Goal: Task Accomplishment & Management: Complete application form

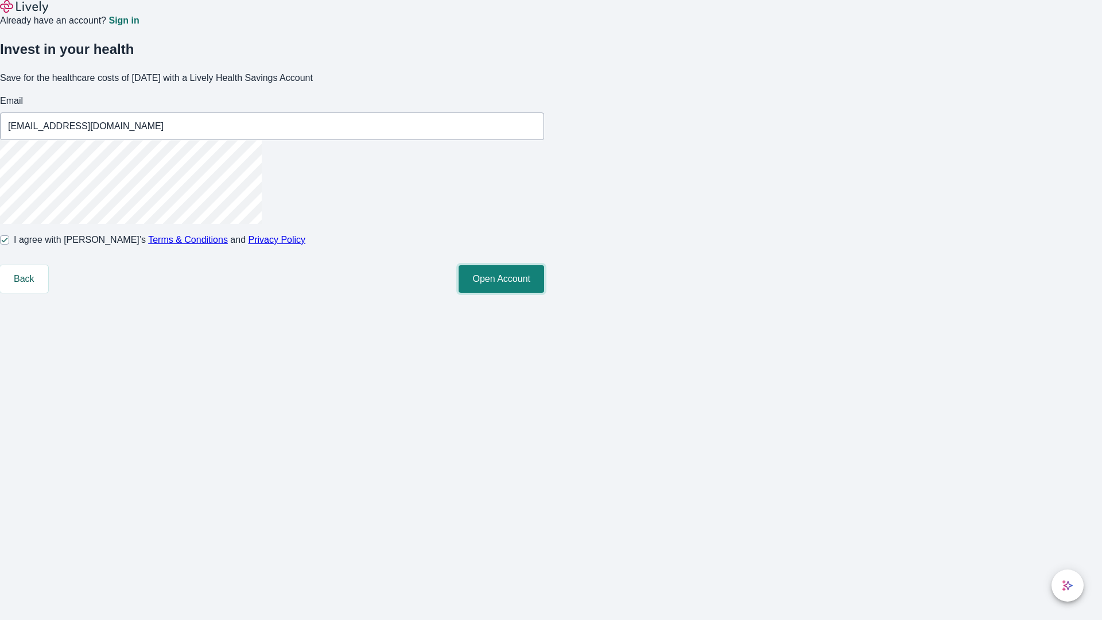
click at [544, 293] on button "Open Account" at bounding box center [502, 279] width 86 height 28
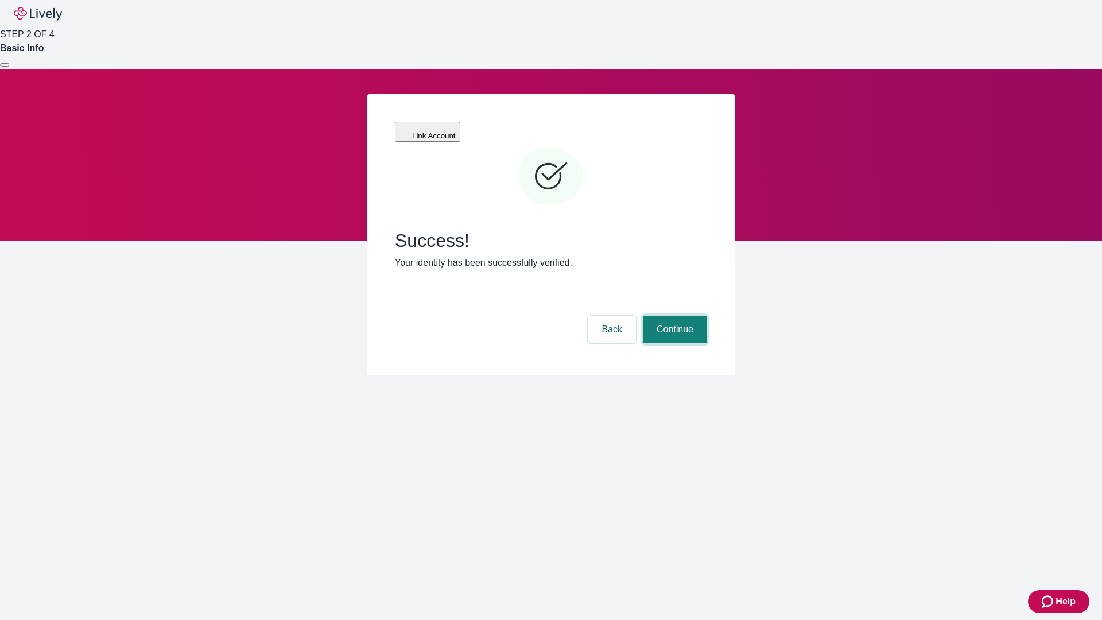
click at [673, 316] on button "Continue" at bounding box center [675, 330] width 64 height 28
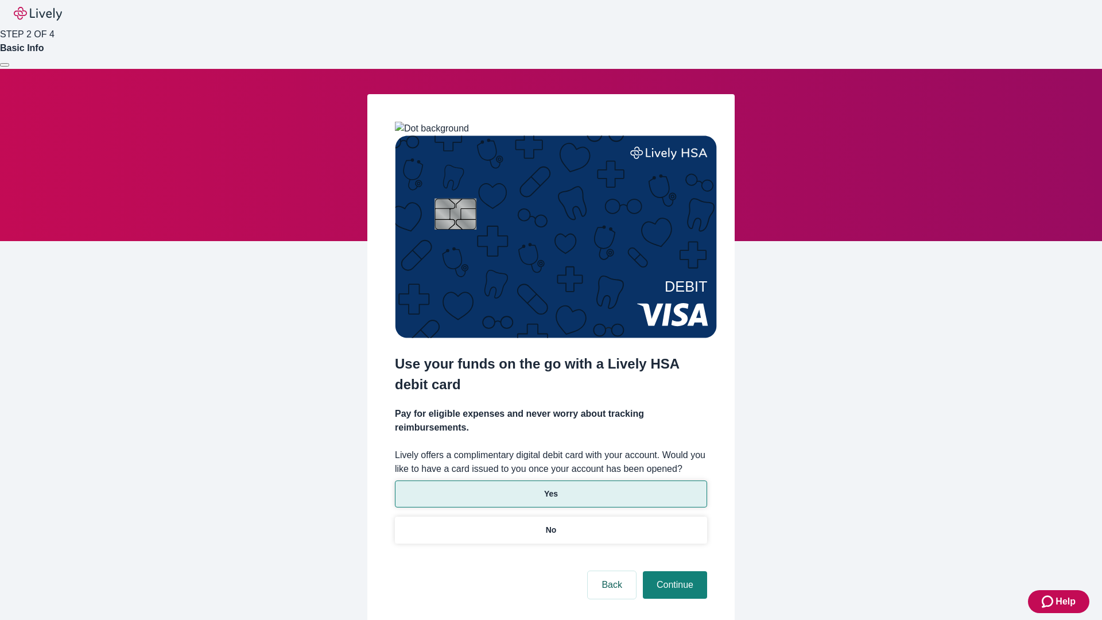
click at [550, 488] on p "Yes" at bounding box center [551, 494] width 14 height 12
click at [673, 571] on button "Continue" at bounding box center [675, 585] width 64 height 28
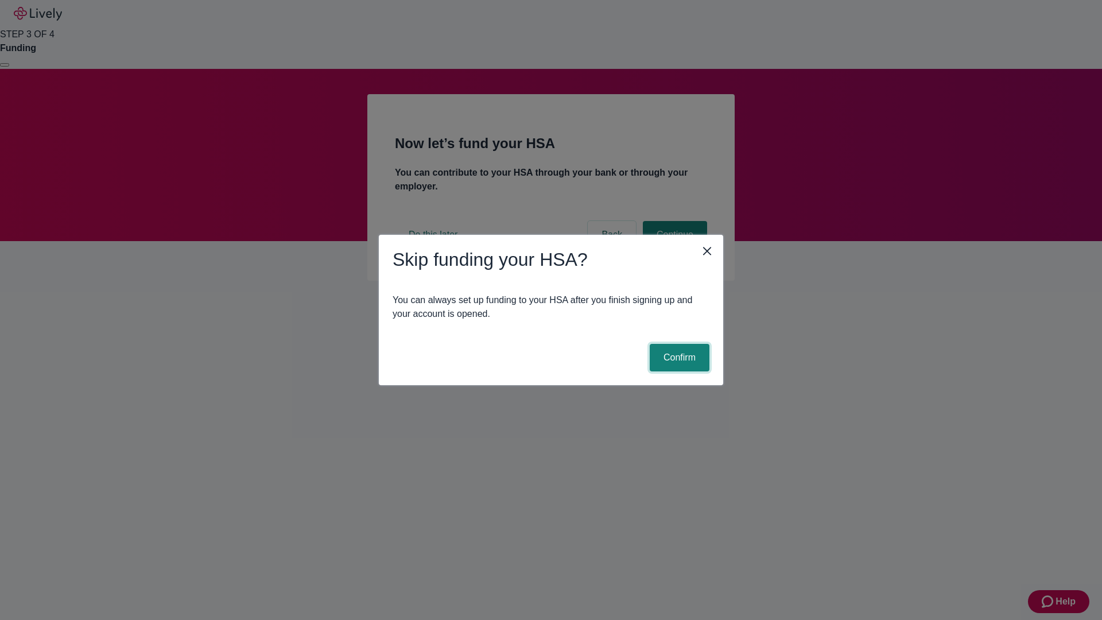
click at [678, 358] on button "Confirm" at bounding box center [680, 358] width 60 height 28
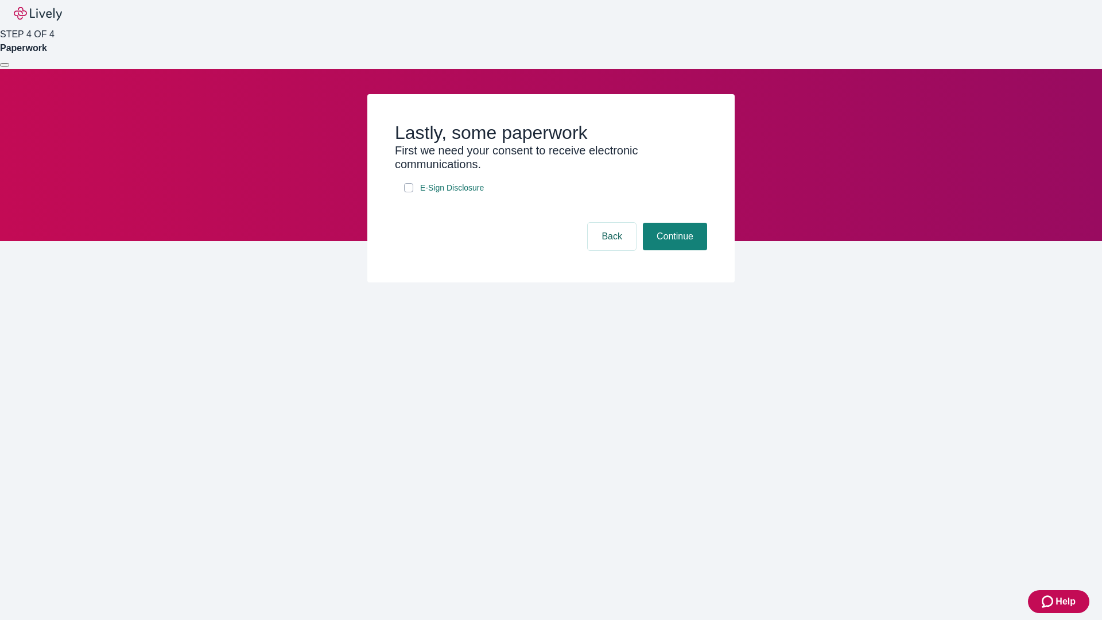
click at [409, 192] on input "E-Sign Disclosure" at bounding box center [408, 187] width 9 height 9
checkbox input "true"
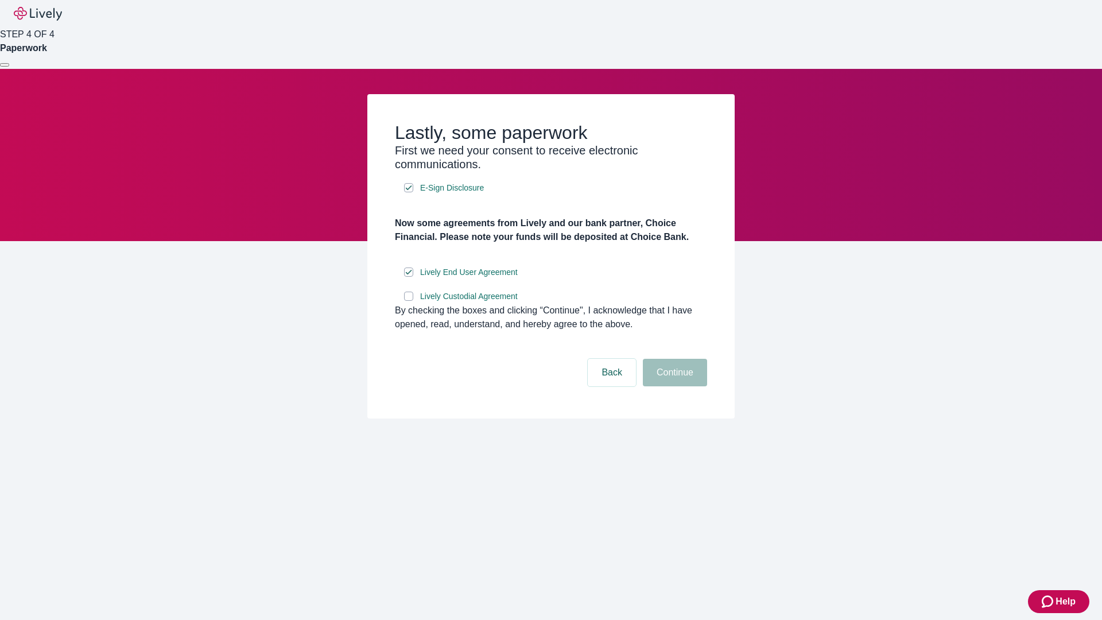
click at [409, 301] on input "Lively Custodial Agreement" at bounding box center [408, 296] width 9 height 9
checkbox input "true"
click at [673, 386] on button "Continue" at bounding box center [675, 373] width 64 height 28
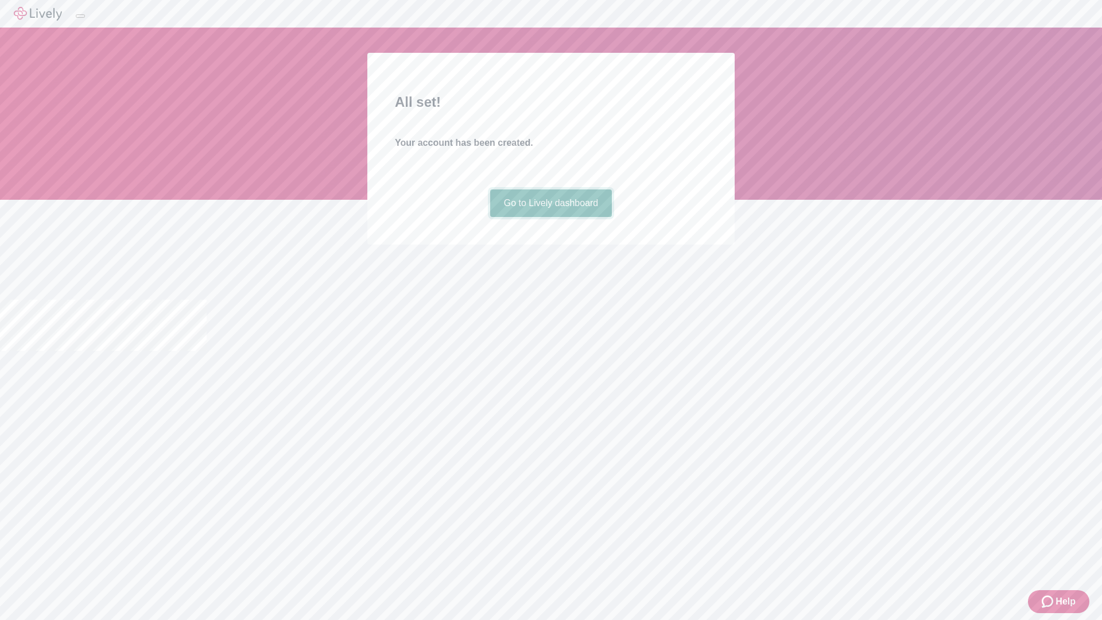
click at [550, 217] on link "Go to Lively dashboard" at bounding box center [551, 203] width 122 height 28
